Goal: Task Accomplishment & Management: Complete application form

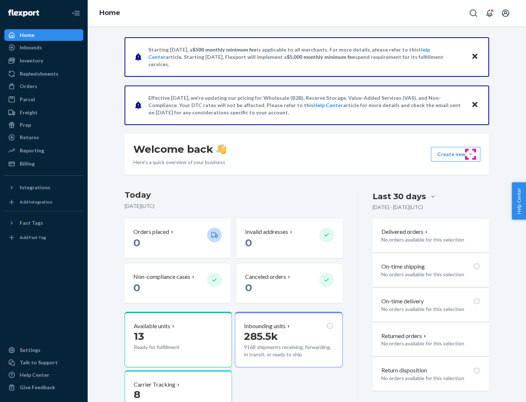
click at [471, 154] on button "Create new Create new inbound Create new order Create new product" at bounding box center [455, 154] width 49 height 15
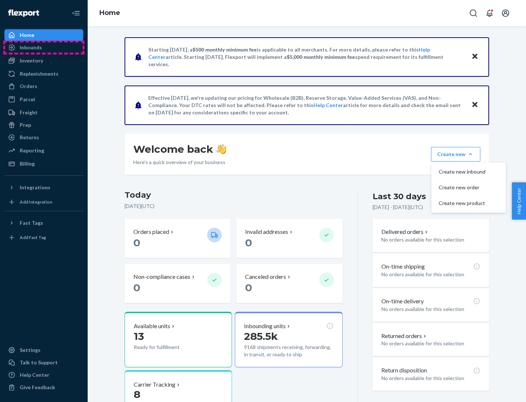
click at [44, 48] on div "Inbounds" at bounding box center [43, 47] width 77 height 10
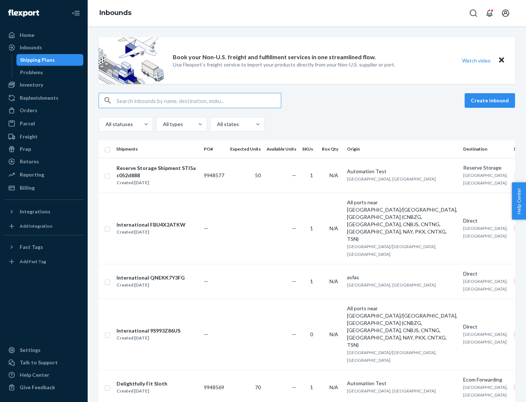
click at [491, 100] on button "Create inbound" at bounding box center [490, 100] width 50 height 15
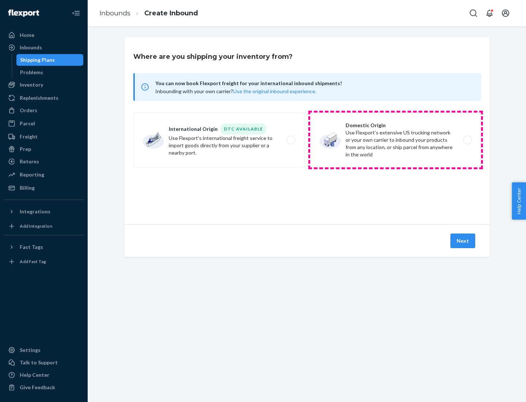
click at [396, 140] on label "Domestic Origin Use Flexport’s extensive US trucking network or your own carrie…" at bounding box center [395, 140] width 171 height 55
click at [467, 140] on input "Domestic Origin Use Flexport’s extensive US trucking network or your own carrie…" at bounding box center [469, 140] width 5 height 5
radio input "true"
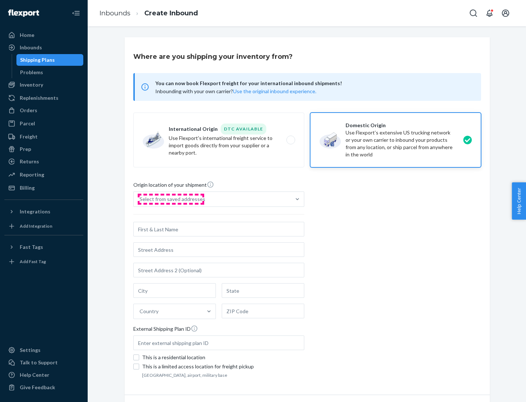
click at [171, 199] on div "Select from saved addresses" at bounding box center [173, 199] width 66 height 7
click at [140, 199] on input "Select from saved addresses" at bounding box center [140, 199] width 1 height 7
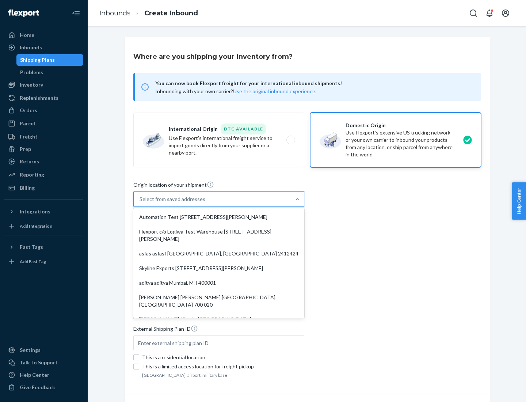
scroll to position [3, 0]
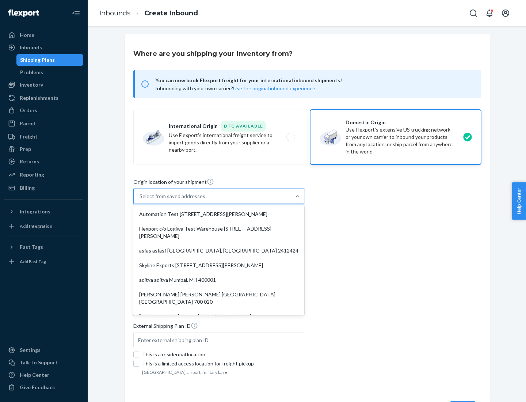
click at [219, 214] on div "Automation Test [STREET_ADDRESS][PERSON_NAME]" at bounding box center [219, 214] width 168 height 15
click at [140, 200] on input "option Automation Test [STREET_ADDRESS][PERSON_NAME]. 9 results available. Use …" at bounding box center [140, 196] width 1 height 7
type input "Automation Test"
type input "9th Floor"
type input "[GEOGRAPHIC_DATA]"
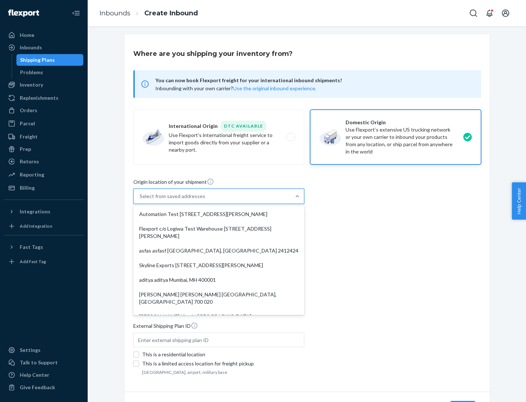
type input "CA"
type input "94104"
type input "[STREET_ADDRESS][PERSON_NAME]"
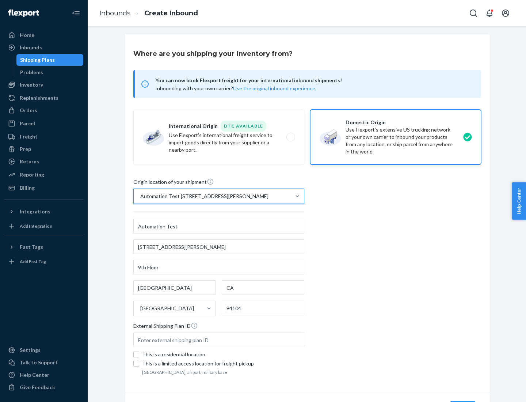
scroll to position [43, 0]
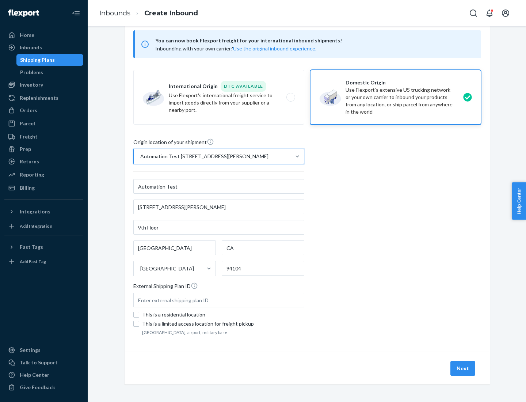
click at [463, 368] on button "Next" at bounding box center [463, 368] width 25 height 15
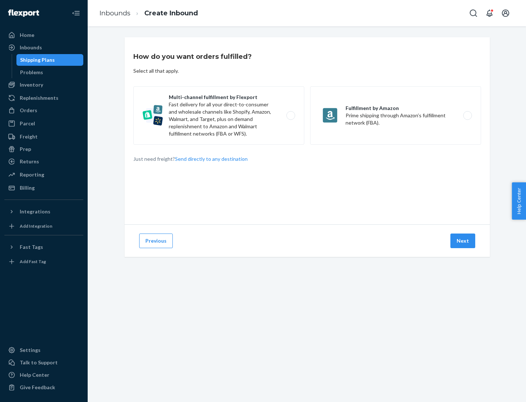
click at [219, 115] on label "Multi-channel fulfillment by Flexport Fast delivery for all your direct-to-cons…" at bounding box center [218, 115] width 171 height 58
click at [291, 115] on input "Multi-channel fulfillment by Flexport Fast delivery for all your direct-to-cons…" at bounding box center [293, 115] width 5 height 5
radio input "true"
click at [463, 241] on button "Next" at bounding box center [463, 241] width 25 height 15
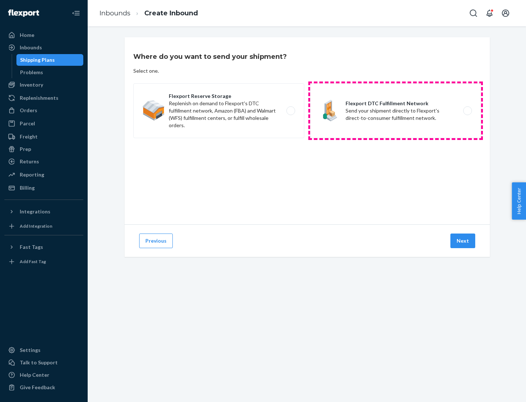
click at [396, 111] on label "Flexport DTC Fulfillment Network Send your shipment directly to Flexport's dire…" at bounding box center [395, 110] width 171 height 55
click at [467, 111] on input "Flexport DTC Fulfillment Network Send your shipment directly to Flexport's dire…" at bounding box center [469, 111] width 5 height 5
radio input "true"
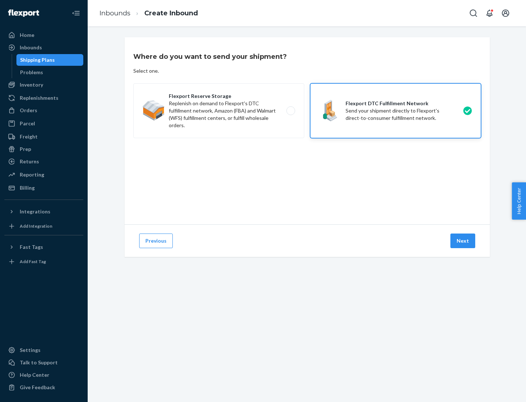
click at [463, 241] on button "Next" at bounding box center [463, 241] width 25 height 15
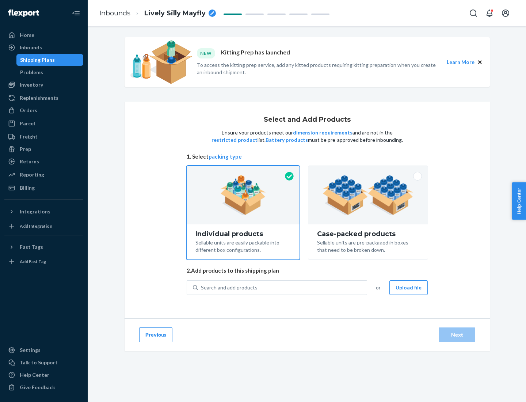
click at [368, 195] on img at bounding box center [368, 195] width 91 height 40
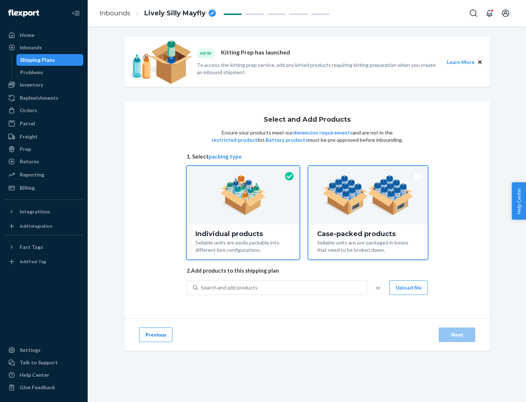
click at [368, 171] on input "Case-packed products Sellable units are pre-packaged in boxes that need to be b…" at bounding box center [368, 168] width 5 height 5
radio input "true"
radio input "false"
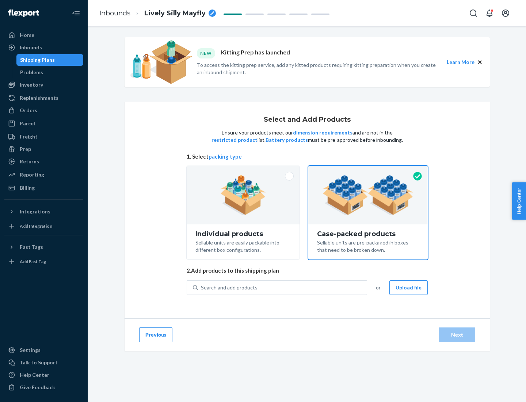
click at [283, 287] on div "Search and add products" at bounding box center [282, 287] width 169 height 13
click at [202, 287] on input "Search and add products" at bounding box center [201, 287] width 1 height 7
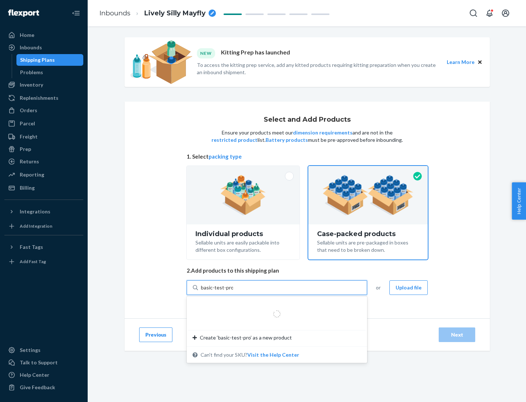
type input "basic-test-product-1"
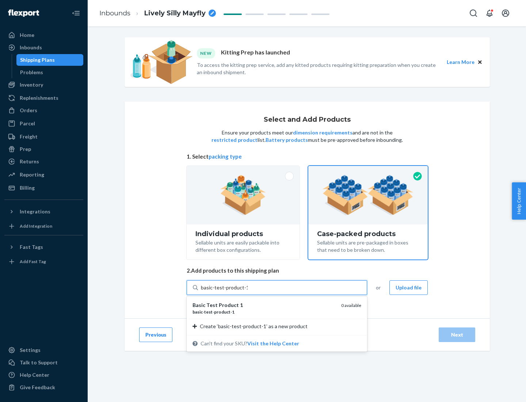
click at [264, 312] on div "basic - test - product - 1" at bounding box center [264, 312] width 143 height 6
click at [248, 291] on input "basic-test-product-1" at bounding box center [224, 287] width 47 height 7
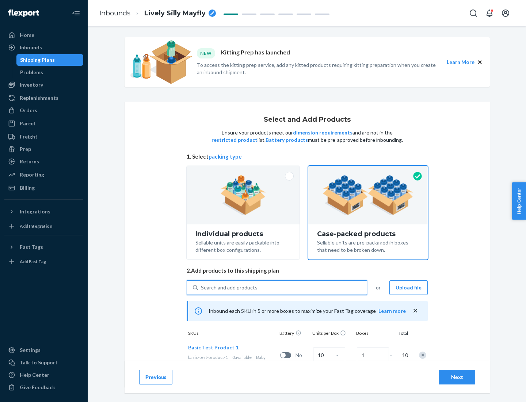
scroll to position [26, 0]
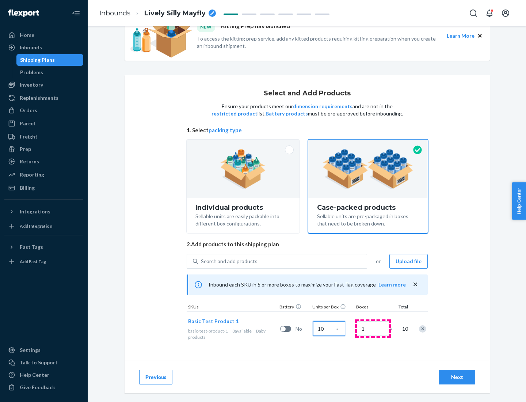
type input "10"
type input "7"
click at [457, 377] on div "Next" at bounding box center [457, 376] width 24 height 7
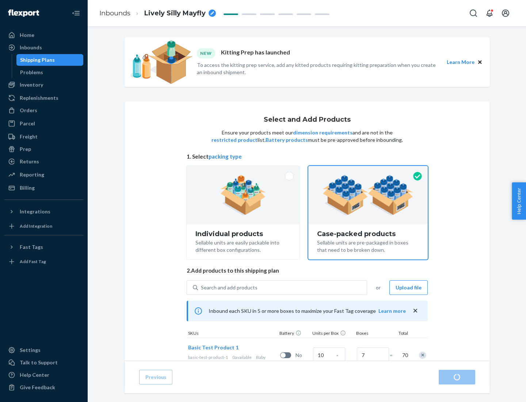
radio input "true"
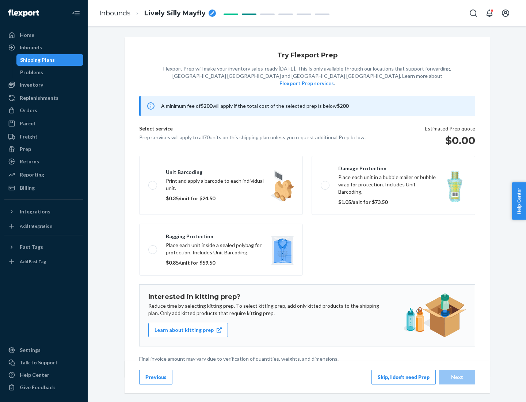
scroll to position [2, 0]
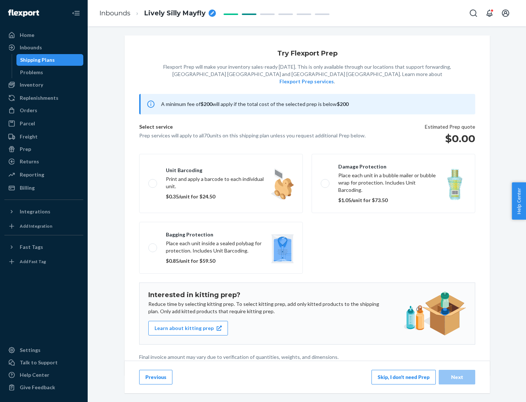
click at [221, 233] on label "Bagging protection Place each unit inside a sealed polybag for protection. Incl…" at bounding box center [221, 248] width 164 height 52
click at [153, 245] on input "Bagging protection Place each unit inside a sealed polybag for protection. Incl…" at bounding box center [150, 247] width 5 height 5
checkbox input "true"
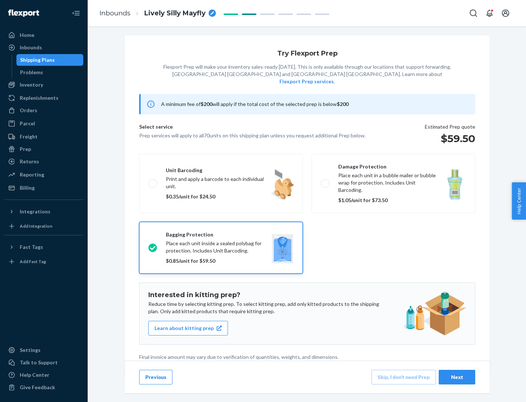
click at [457, 377] on div "Next" at bounding box center [457, 376] width 24 height 7
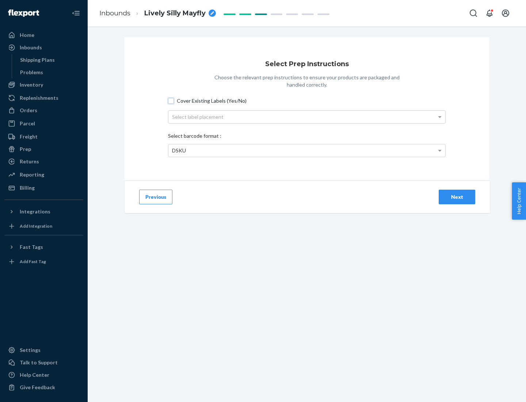
click at [171, 100] on input "Cover Existing Labels (Yes/No)" at bounding box center [171, 101] width 6 height 6
checkbox input "true"
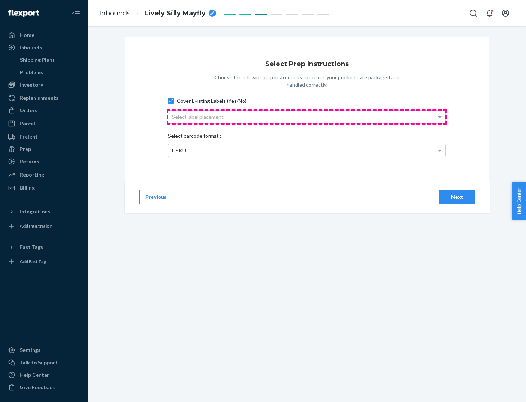
click at [307, 117] on div "Select label placement" at bounding box center [306, 117] width 277 height 12
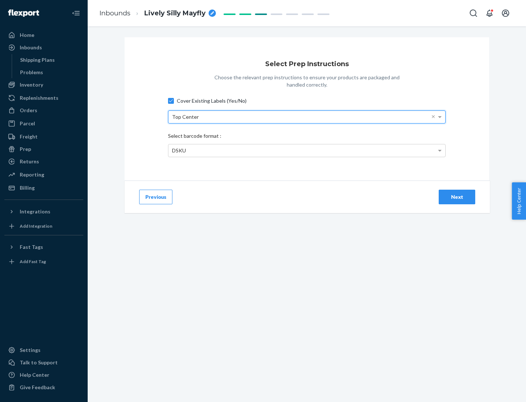
click at [307, 150] on div "DSKU" at bounding box center [306, 150] width 277 height 12
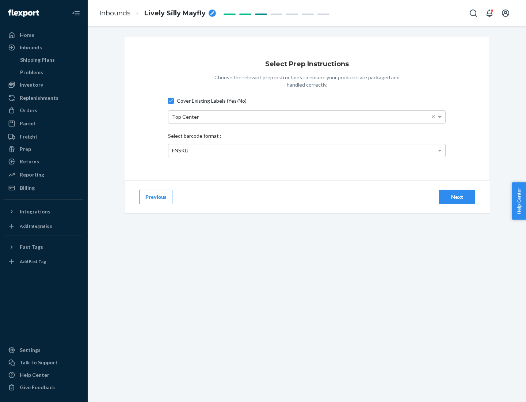
click at [457, 197] on div "Next" at bounding box center [457, 196] width 24 height 7
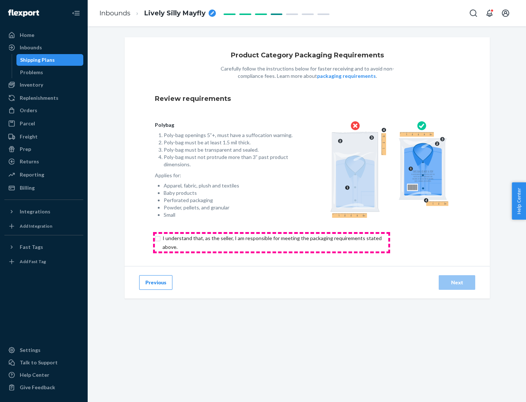
click at [272, 242] on input "checkbox" at bounding box center [276, 243] width 243 height 18
checkbox input "true"
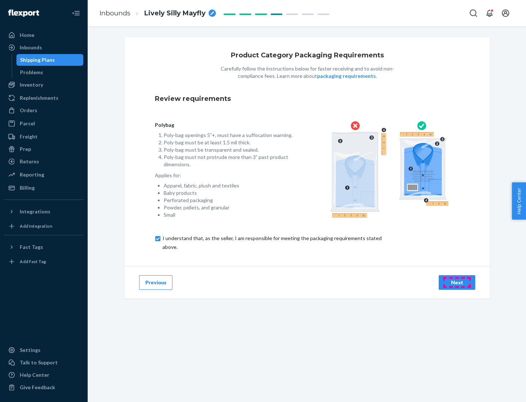
click at [457, 282] on div "Next" at bounding box center [457, 282] width 24 height 7
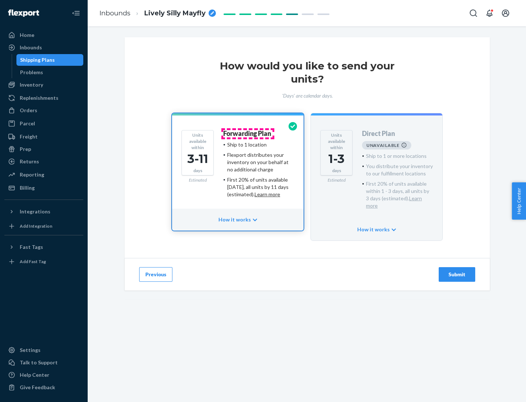
click at [248, 133] on h4 "Forwarding Plan" at bounding box center [247, 133] width 48 height 7
click at [457, 271] on div "Submit" at bounding box center [457, 274] width 24 height 7
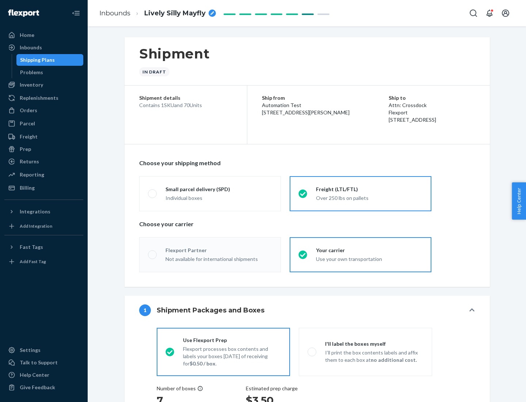
radio input "true"
radio input "false"
radio input "true"
radio input "false"
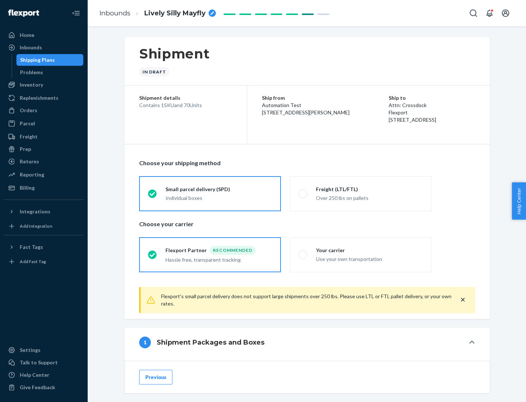
click at [361, 193] on div "Over 250 lbs on pallets" at bounding box center [369, 197] width 107 height 9
click at [303, 193] on input "Freight (LTL/FTL) Over 250 lbs on pallets" at bounding box center [301, 193] width 5 height 5
radio input "true"
radio input "false"
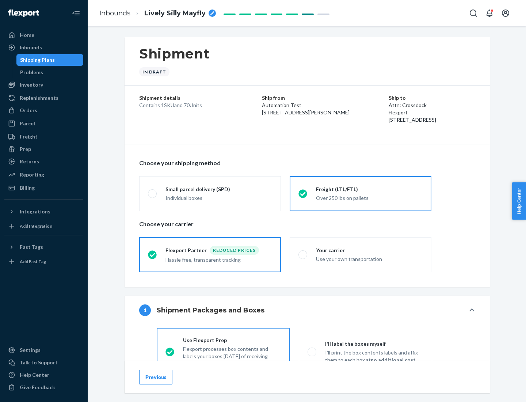
scroll to position [41, 0]
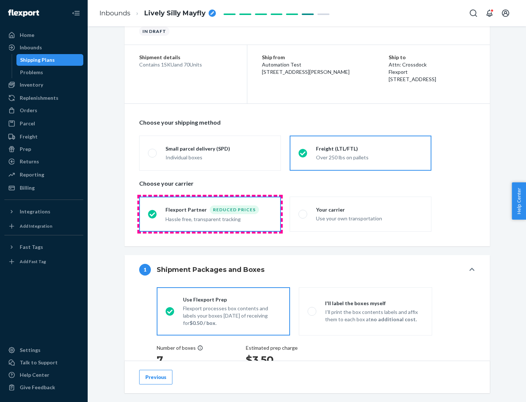
click at [210, 214] on div "Hassle free, transparent tracking" at bounding box center [219, 218] width 107 height 9
click at [153, 214] on input "Flexport Partner Reduced prices Hassle free, transparent tracking" at bounding box center [150, 214] width 5 height 5
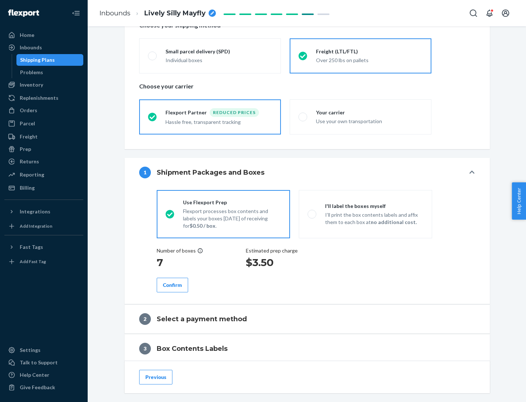
click at [365, 214] on p "I’ll print the box contents labels and affix them to each box at no additional …" at bounding box center [374, 218] width 98 height 15
click at [312, 214] on input "I'll label the boxes myself I’ll print the box contents labels and affix them t…" at bounding box center [310, 214] width 5 height 5
radio input "true"
radio input "false"
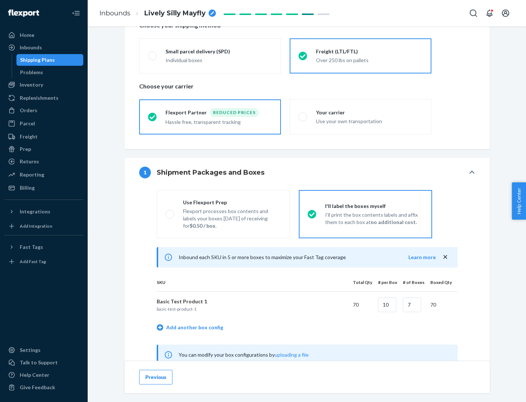
scroll to position [228, 0]
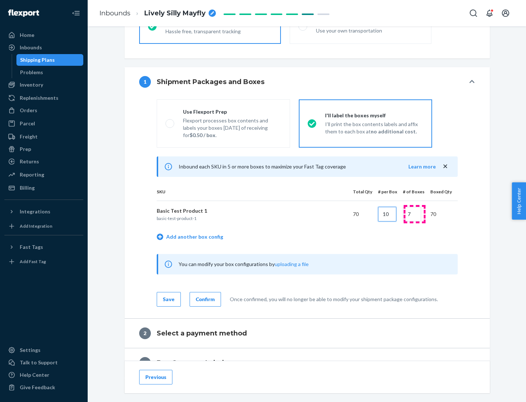
type input "10"
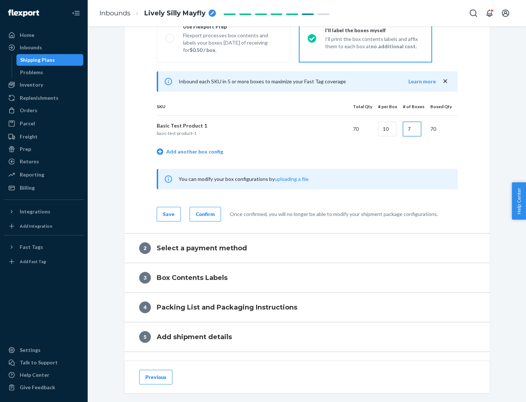
type input "7"
click at [204, 214] on div "Confirm" at bounding box center [205, 213] width 19 height 7
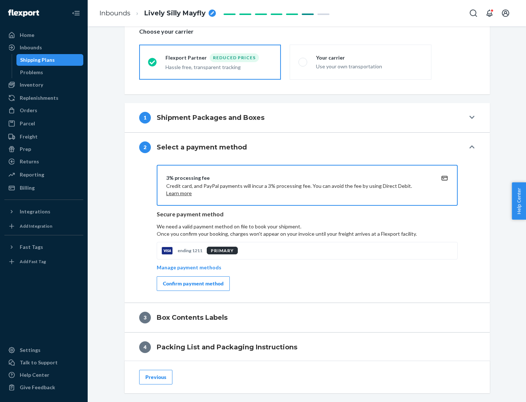
scroll to position [262, 0]
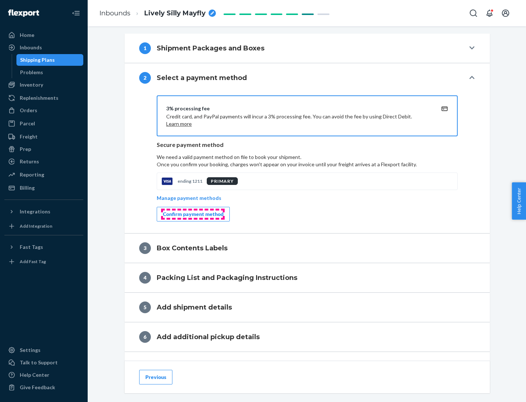
click at [193, 214] on div "Confirm payment method" at bounding box center [193, 213] width 61 height 7
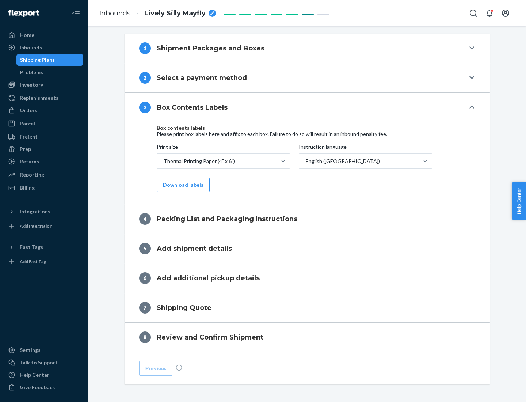
scroll to position [233, 0]
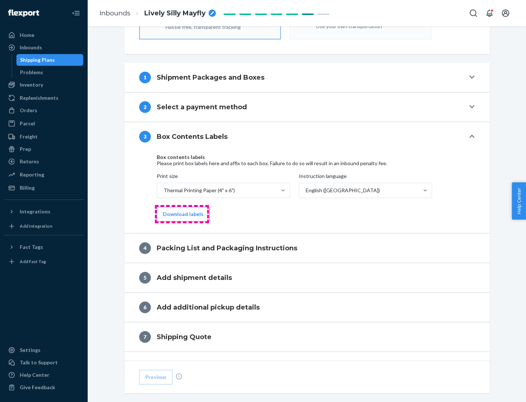
click at [182, 214] on button "Download labels" at bounding box center [183, 214] width 53 height 15
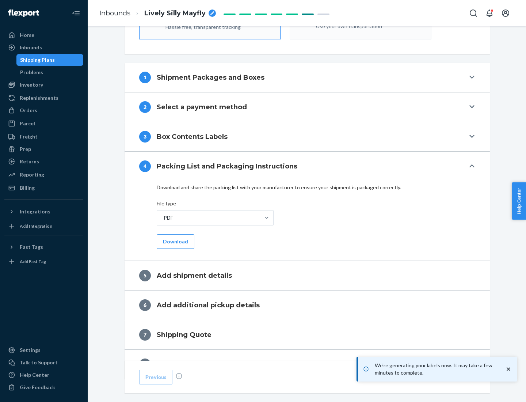
scroll to position [260, 0]
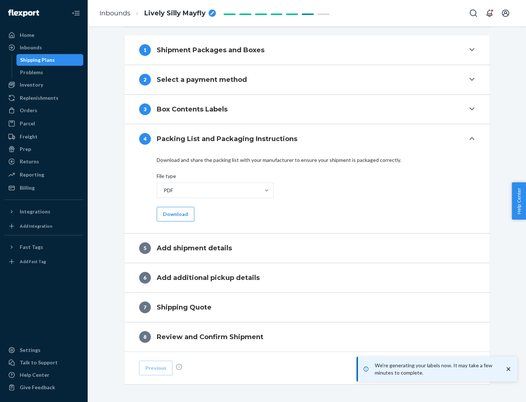
click at [175, 214] on button "Download" at bounding box center [176, 214] width 38 height 15
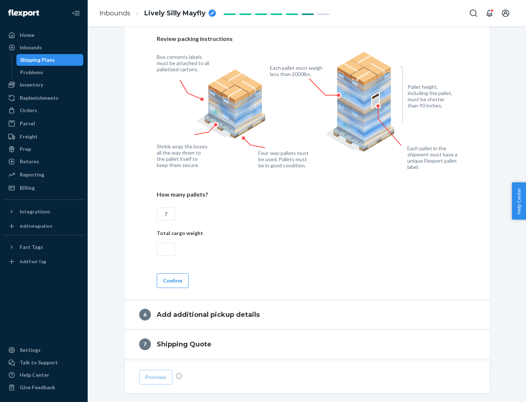
scroll to position [504, 0]
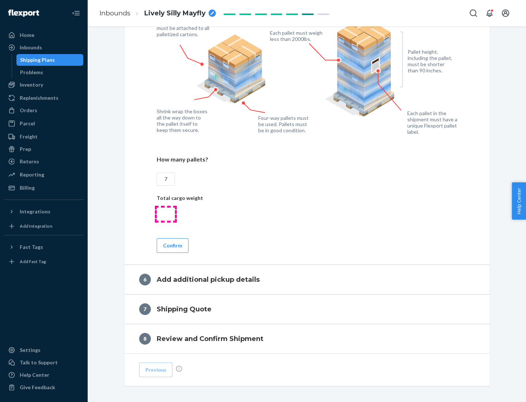
type input "7"
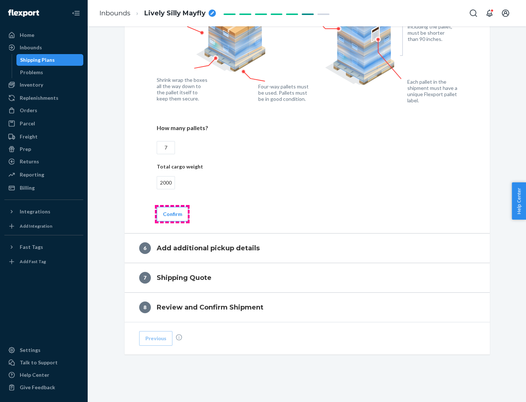
type input "2000"
click at [172, 214] on button "Confirm" at bounding box center [173, 214] width 32 height 15
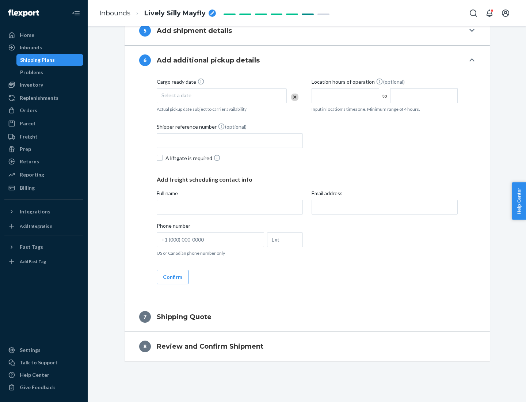
scroll to position [280, 0]
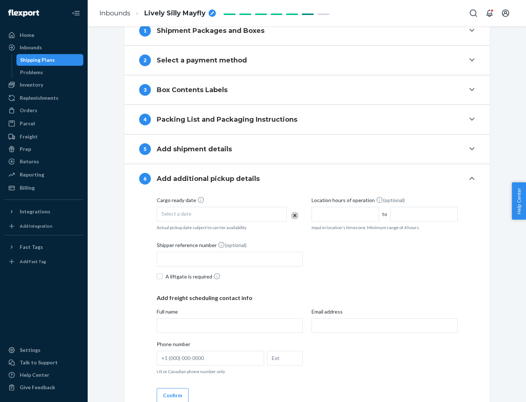
click at [222, 214] on div "Select a date" at bounding box center [222, 214] width 130 height 15
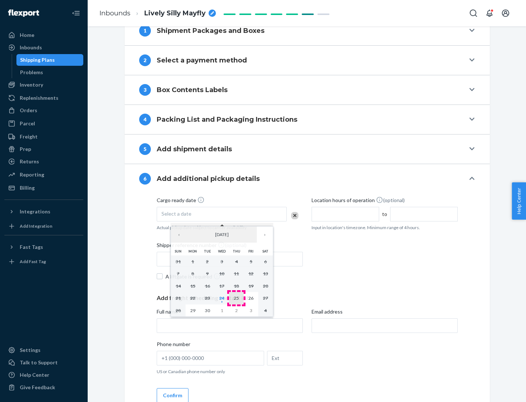
click at [236, 298] on abbr "25" at bounding box center [236, 297] width 5 height 5
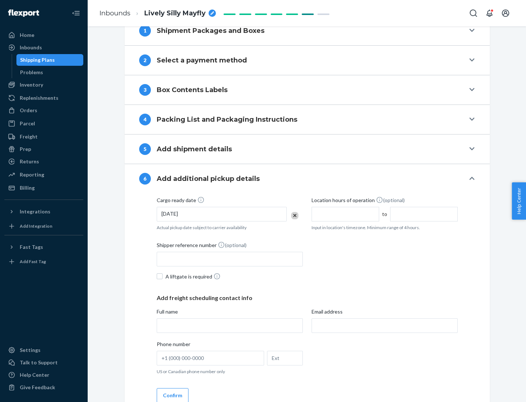
scroll to position [391, 0]
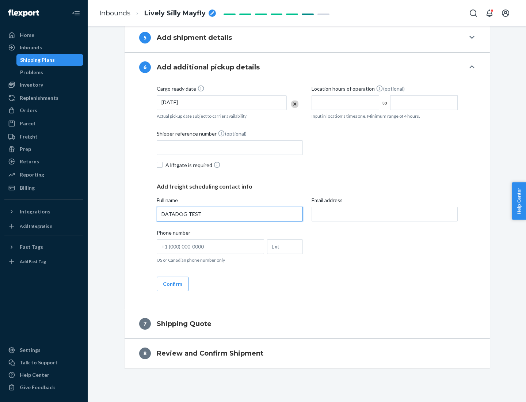
type input "DATADOG TEST"
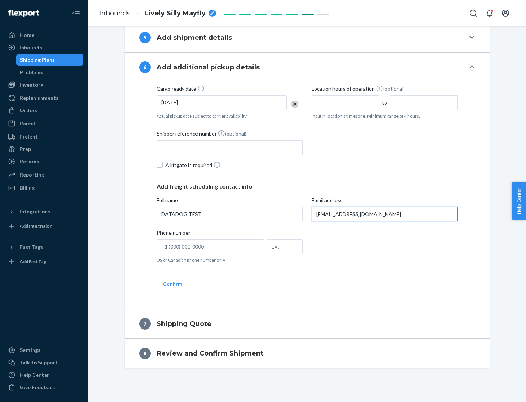
scroll to position [398, 0]
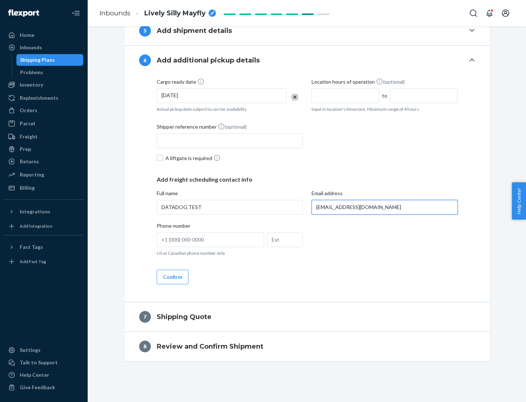
type input "[EMAIL_ADDRESS][DOMAIN_NAME]"
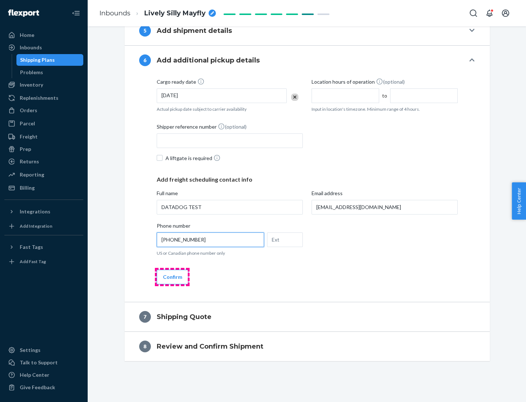
type input "[PHONE_NUMBER]"
click at [172, 277] on button "Confirm" at bounding box center [173, 277] width 32 height 15
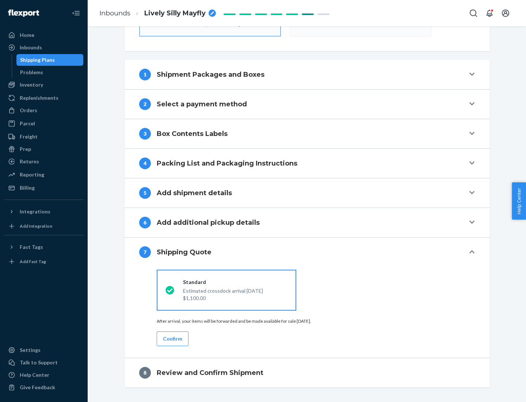
scroll to position [262, 0]
